Goal: Task Accomplishment & Management: Manage account settings

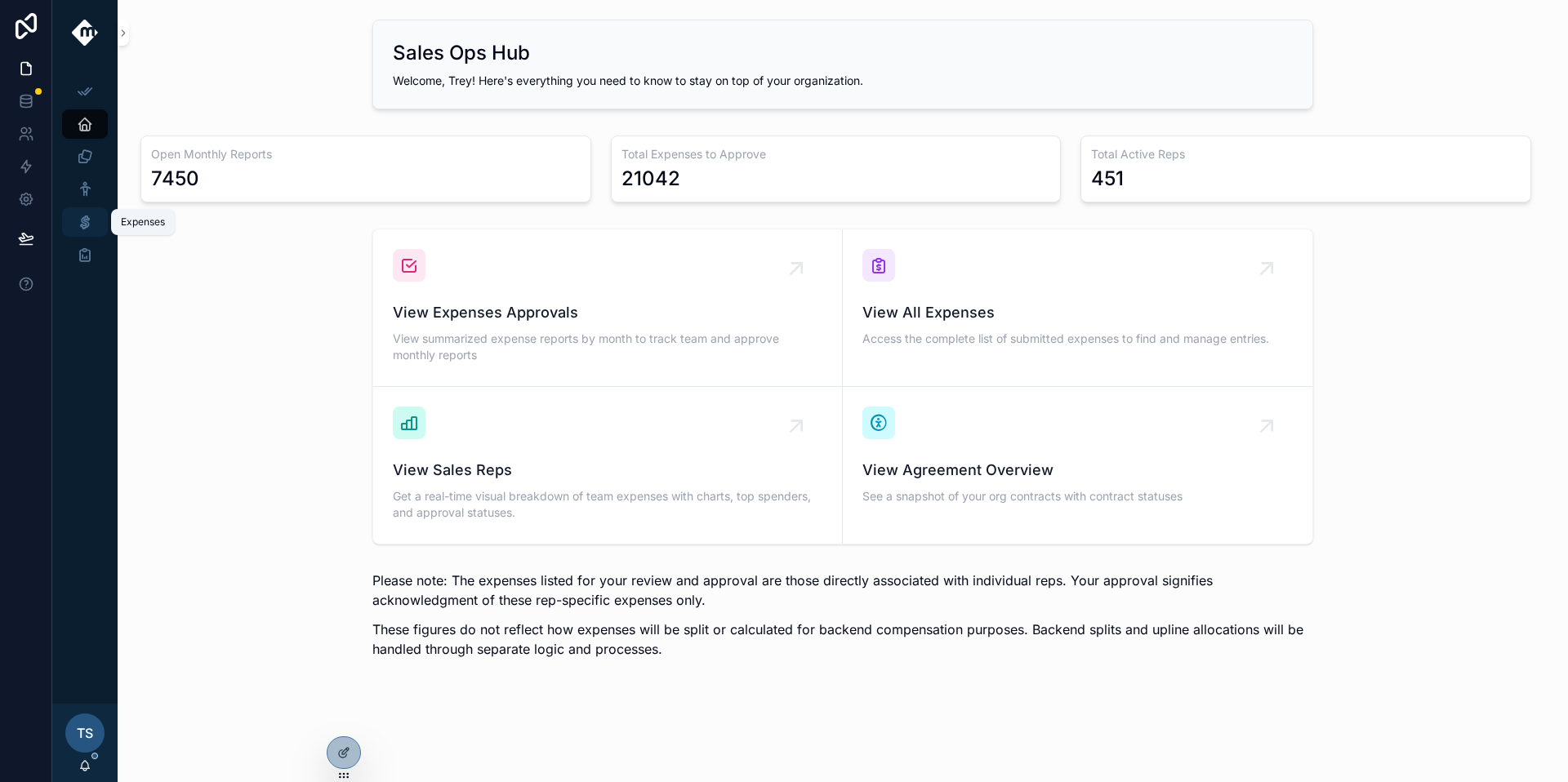
click at [95, 224] on div "Expenses" at bounding box center [85, 222] width 26 height 26
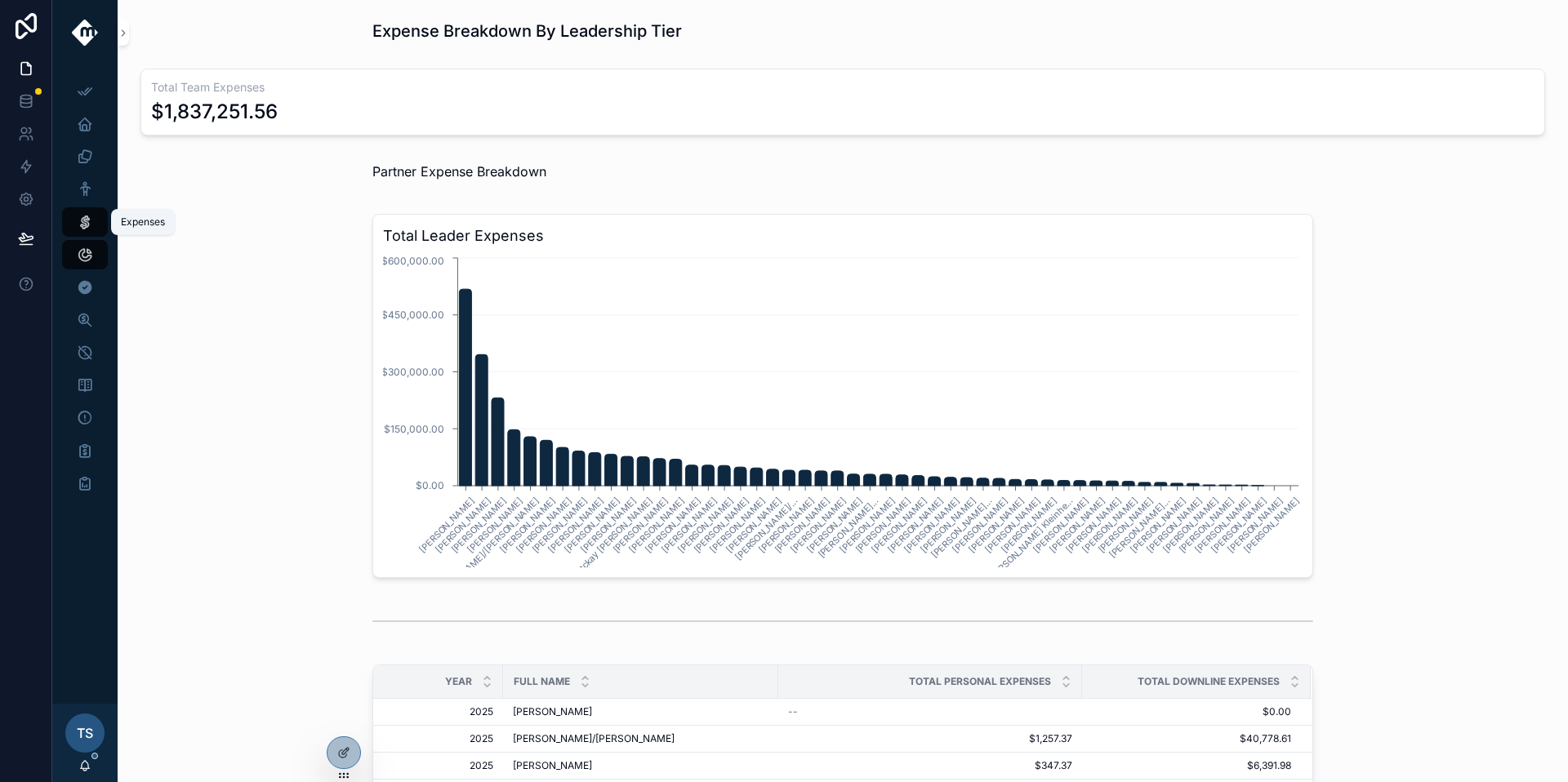
click at [89, 228] on icon "scrollable content" at bounding box center [85, 222] width 16 height 16
click at [94, 322] on div "Master Expenses" at bounding box center [85, 320] width 26 height 26
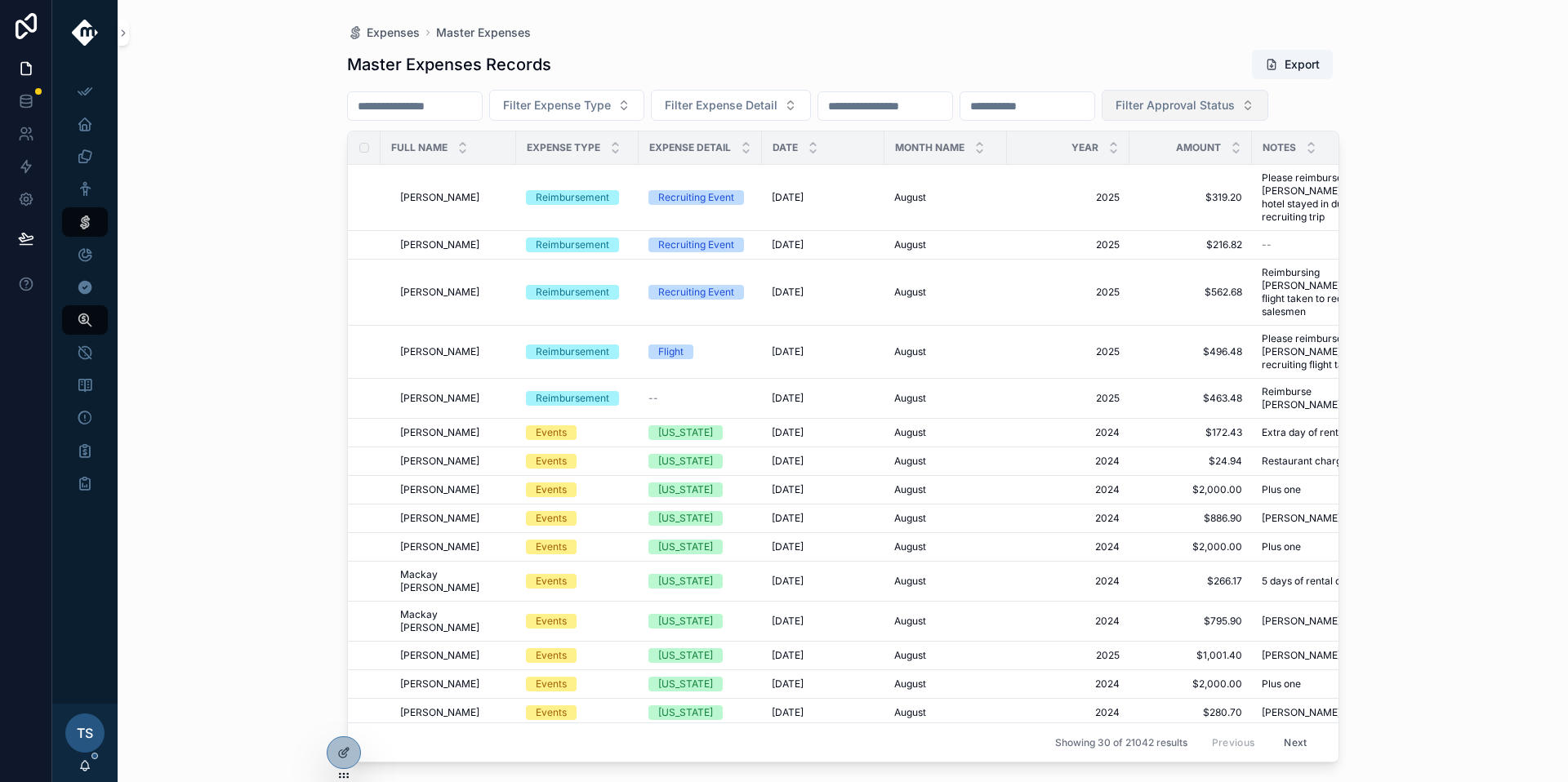
click at [1235, 110] on span "Filter Approval Status" at bounding box center [1175, 105] width 119 height 16
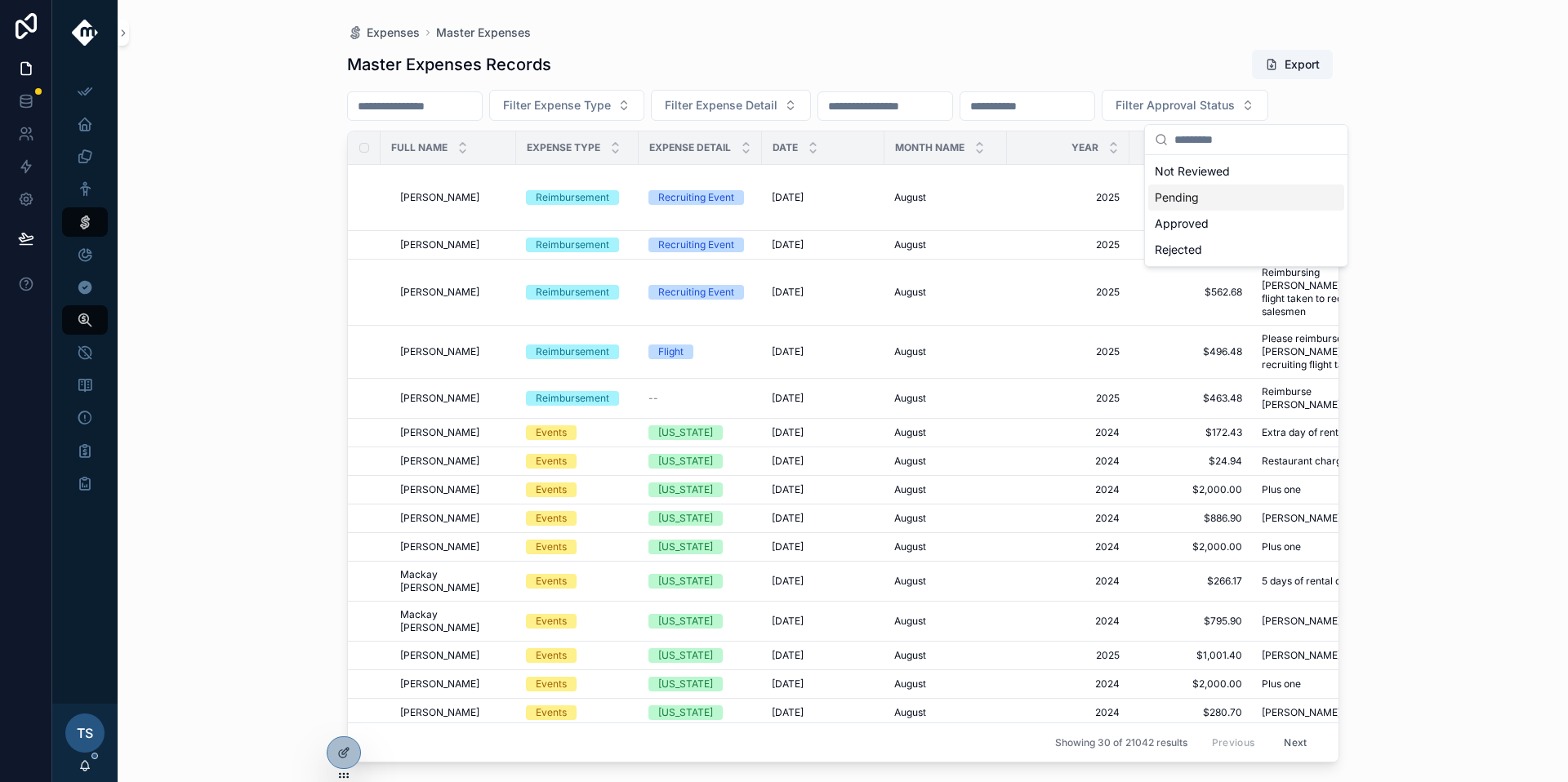
click at [1229, 204] on div "Pending" at bounding box center [1246, 197] width 196 height 26
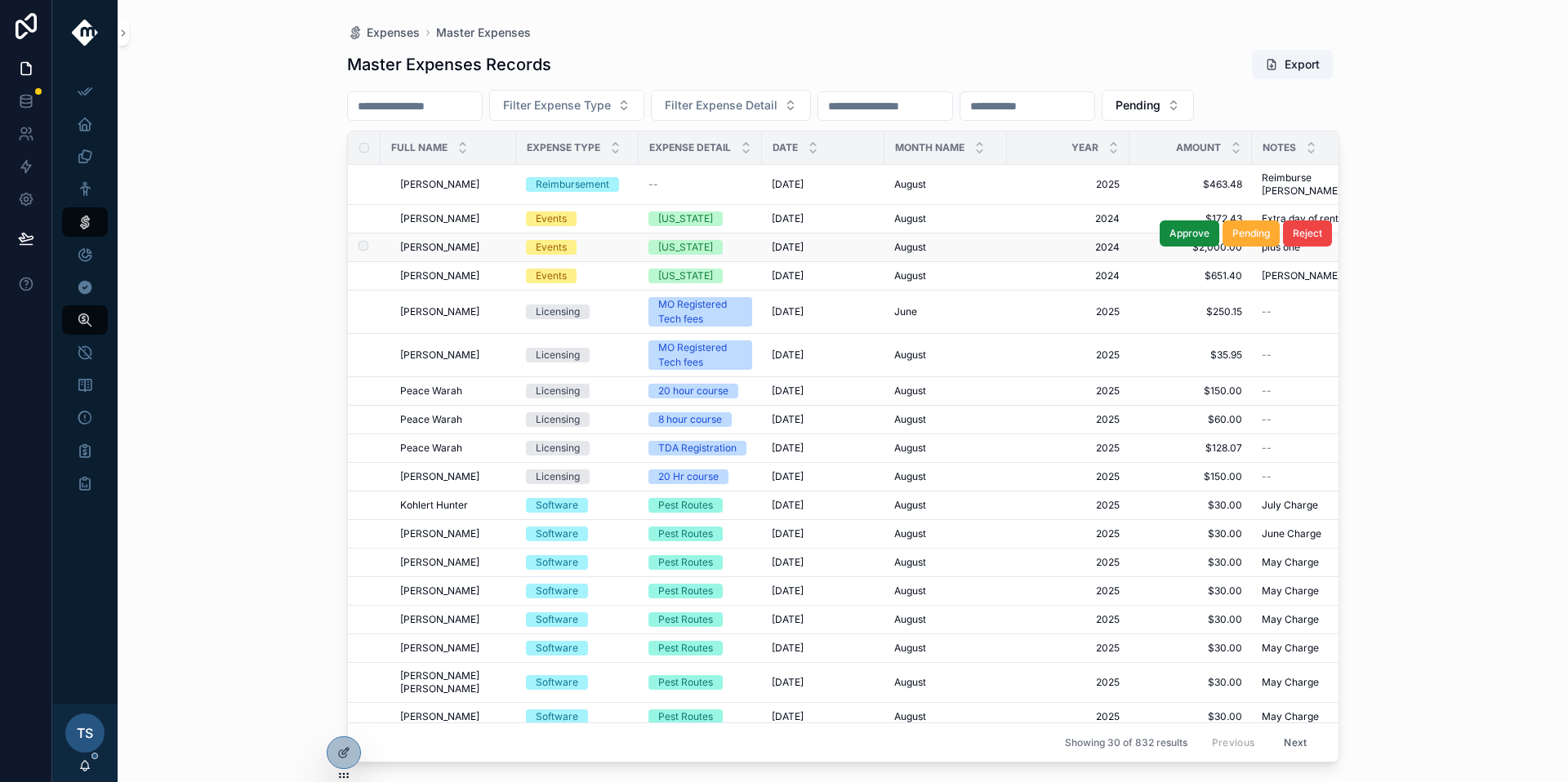
click at [885, 240] on td "August August" at bounding box center [946, 248] width 123 height 29
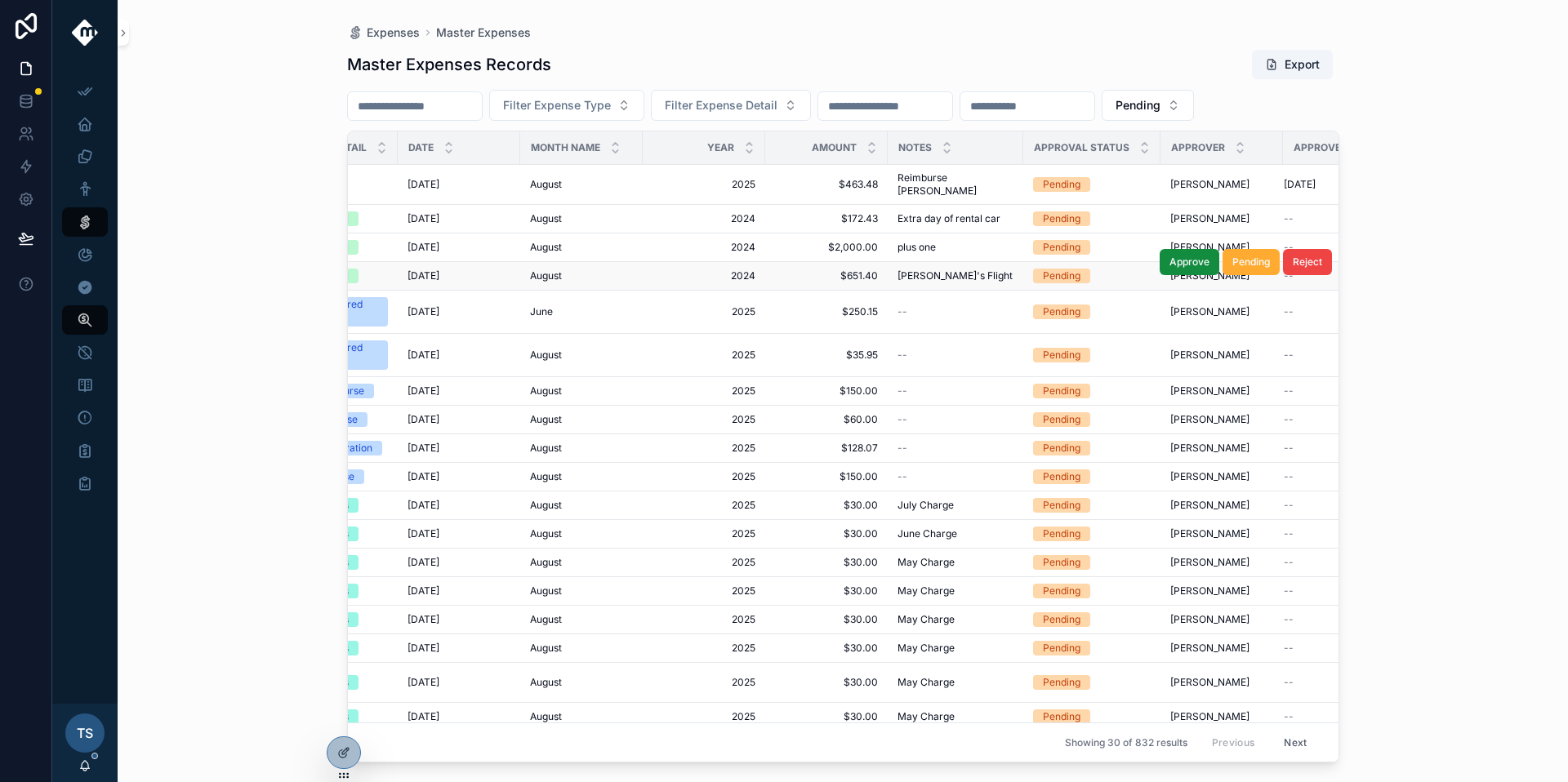
scroll to position [0, 429]
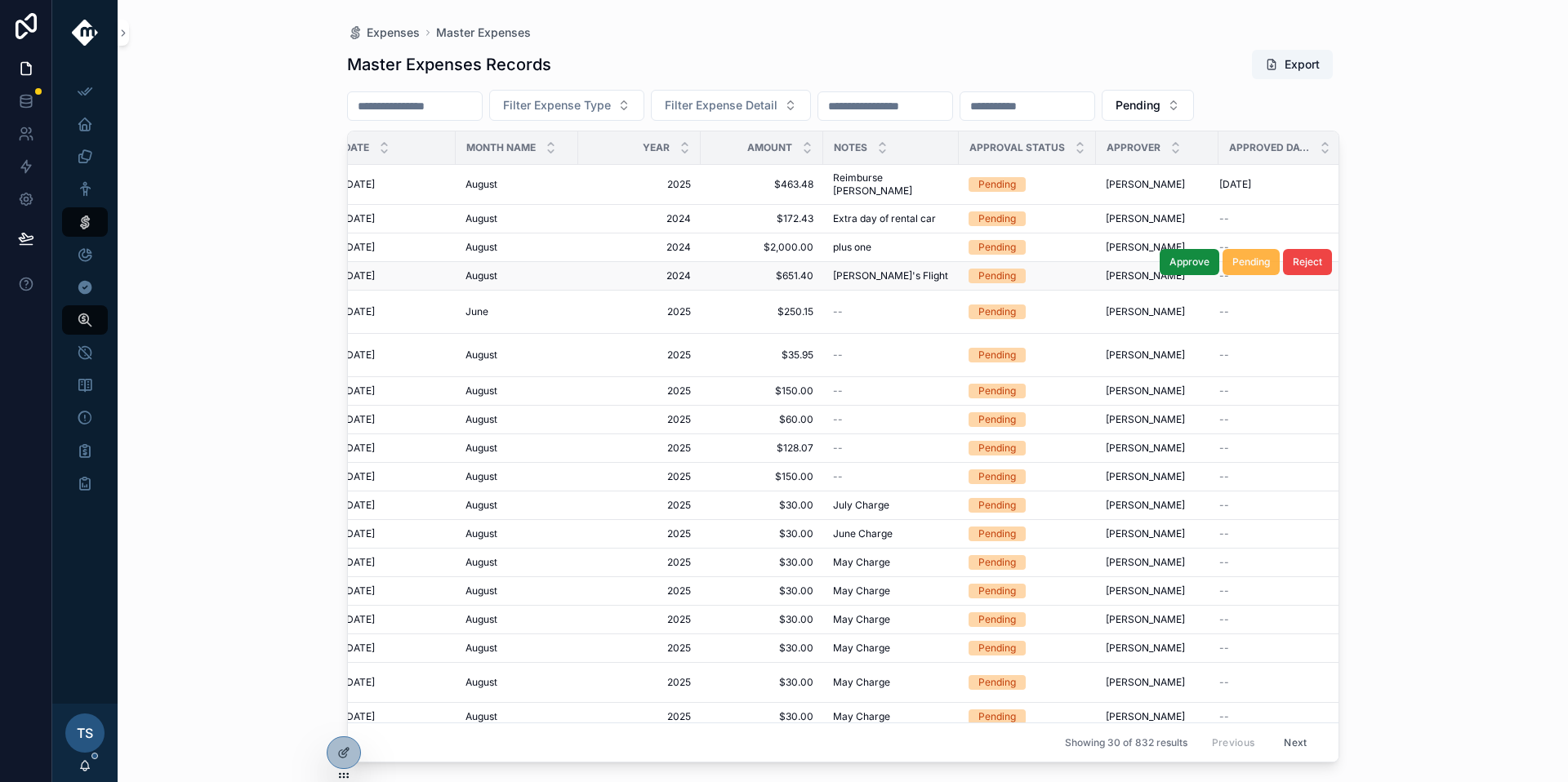
click at [1227, 258] on button "Pending" at bounding box center [1252, 262] width 57 height 26
click at [1110, 240] on span "[PERSON_NAME]" at bounding box center [1145, 247] width 79 height 13
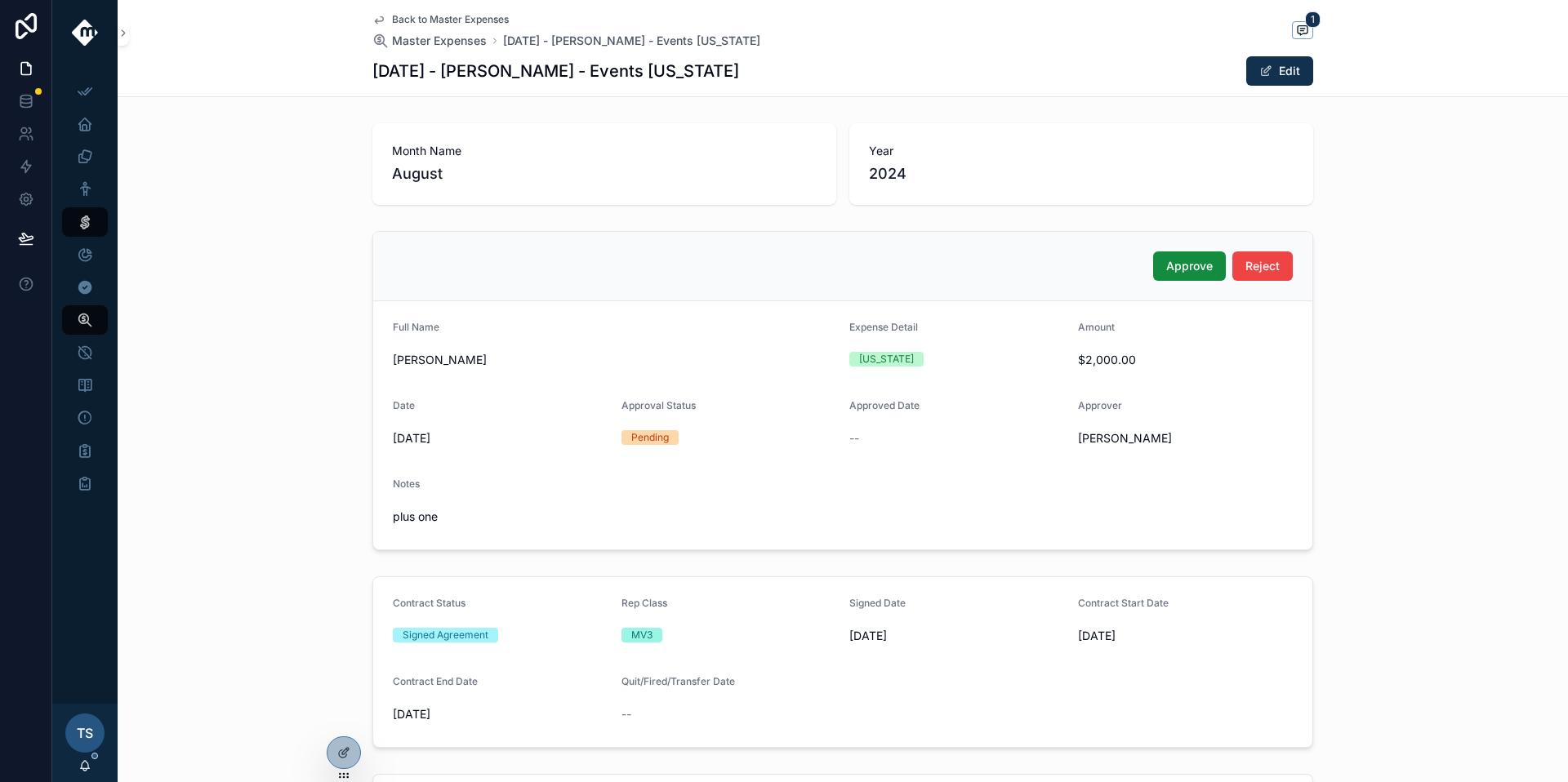
click at [466, 14] on span "Back to Master Expenses" at bounding box center [450, 20] width 117 height 13
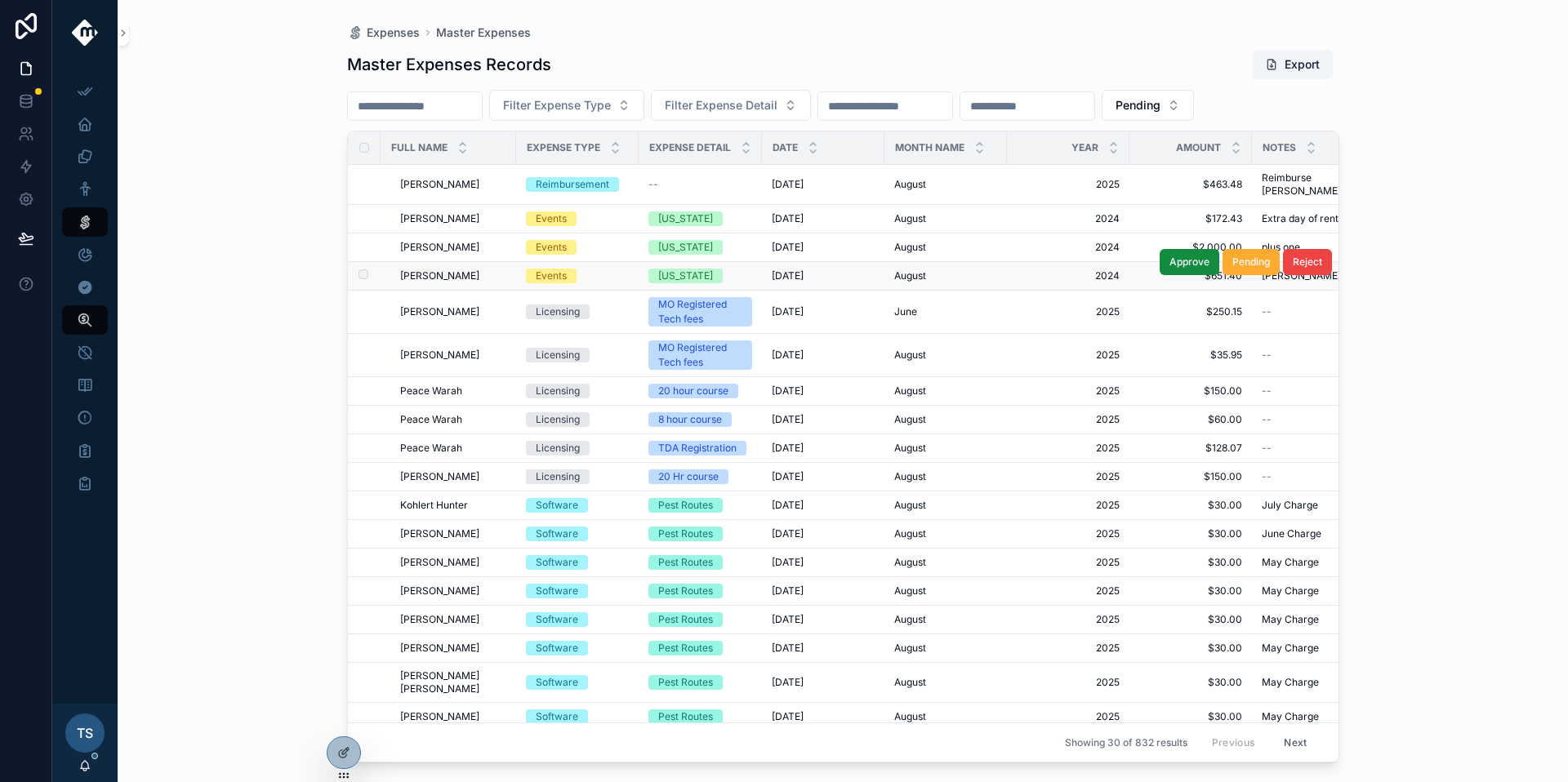
click at [462, 270] on div "[PERSON_NAME] [PERSON_NAME]" at bounding box center [453, 276] width 106 height 13
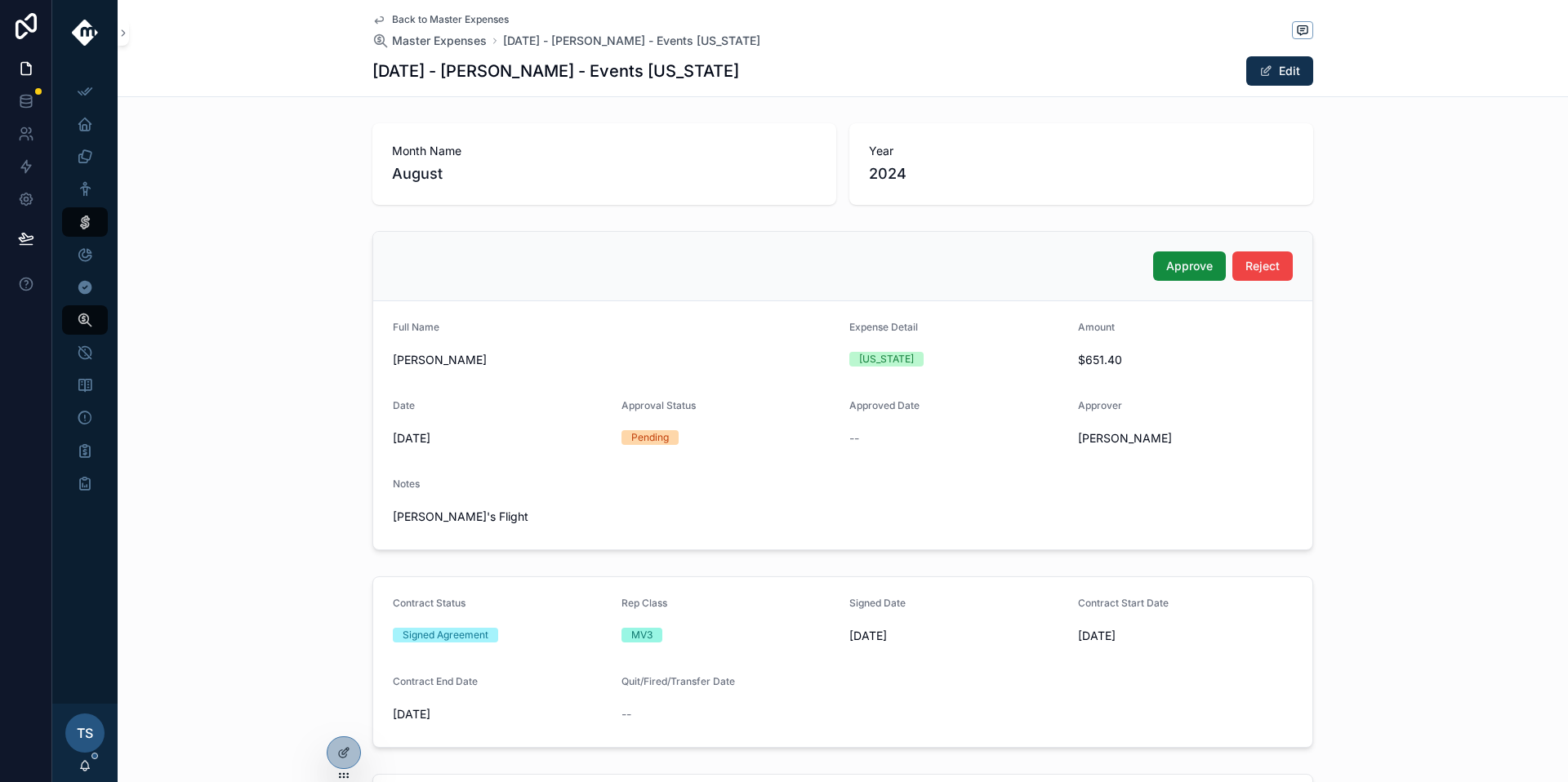
scroll to position [10, 0]
